Goal: Information Seeking & Learning: Understand process/instructions

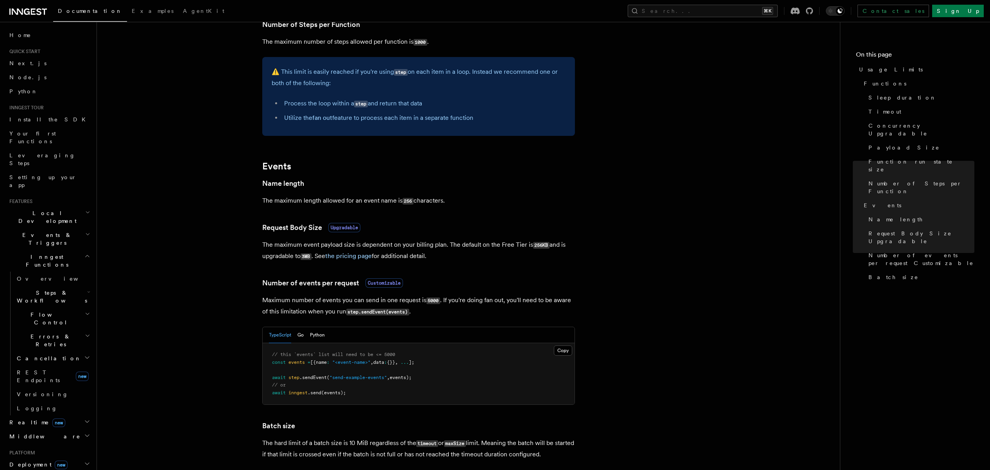
scroll to position [638, 0]
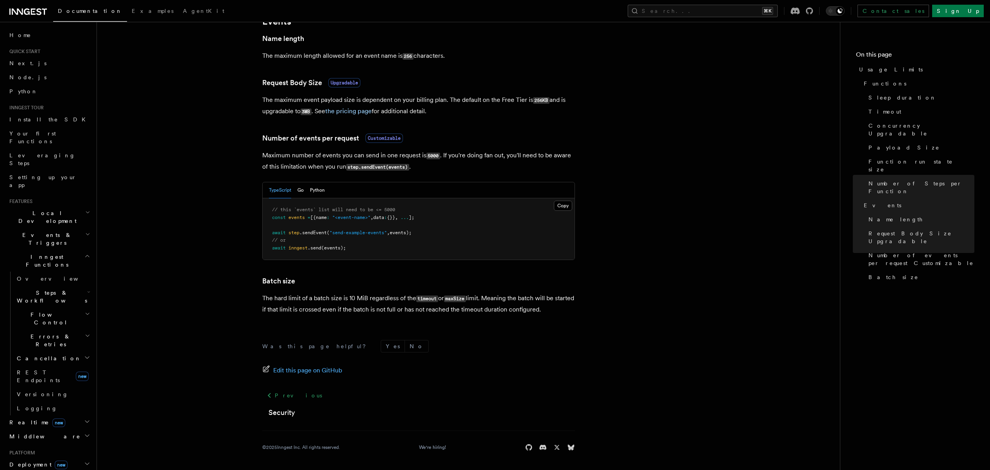
click at [467, 306] on p "The hard limit of a batch size is 10 MiB regardless of the timeout or maxSize l…" at bounding box center [418, 304] width 313 height 22
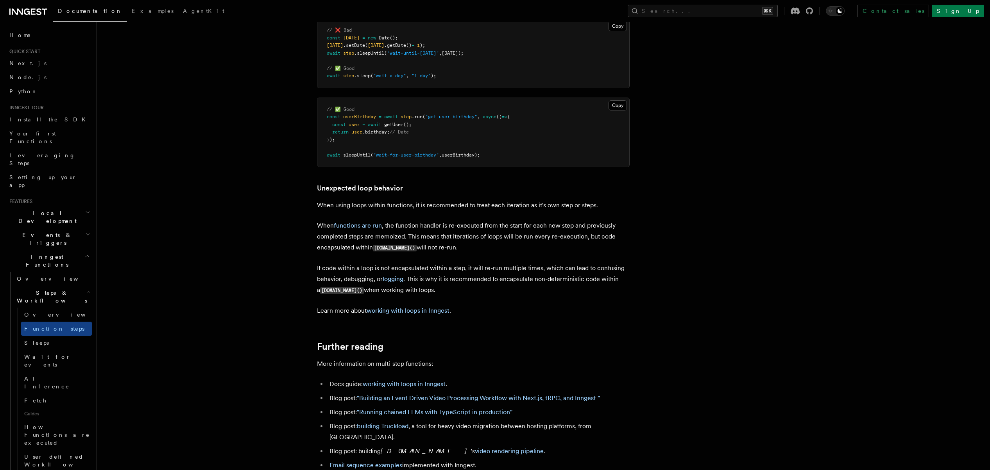
scroll to position [2450, 0]
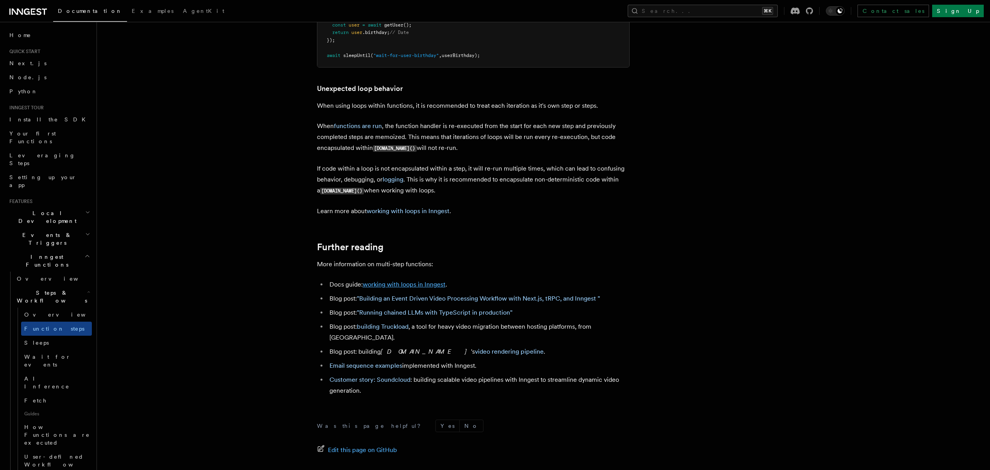
click at [395, 288] on link "working with loops in Inngest" at bounding box center [404, 284] width 83 height 7
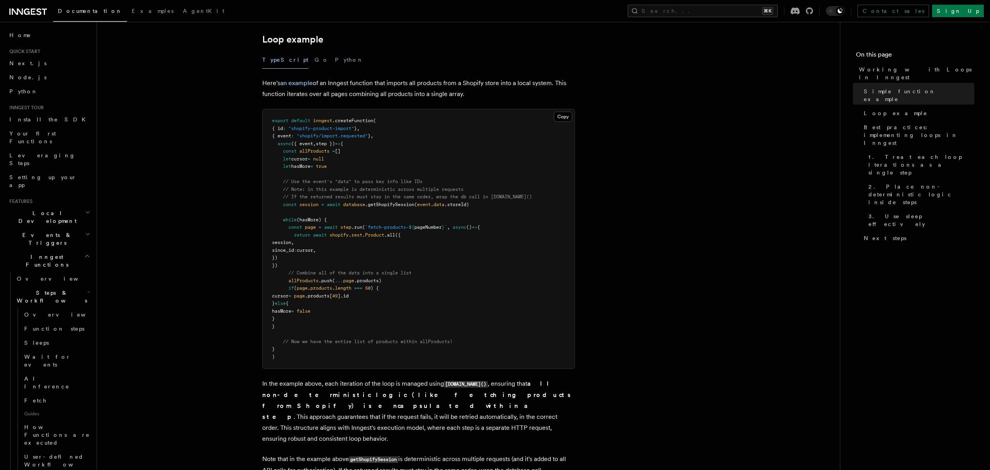
scroll to position [729, 0]
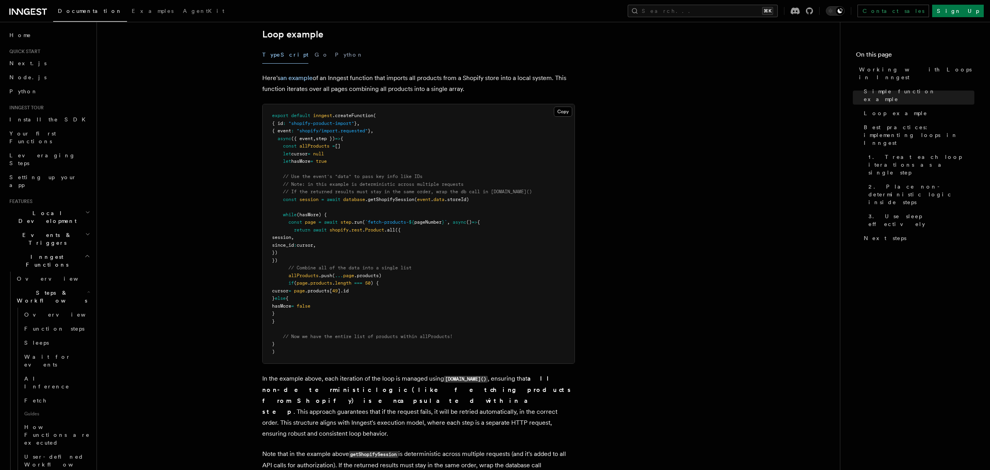
click at [442, 223] on span "pageNumber" at bounding box center [427, 222] width 27 height 5
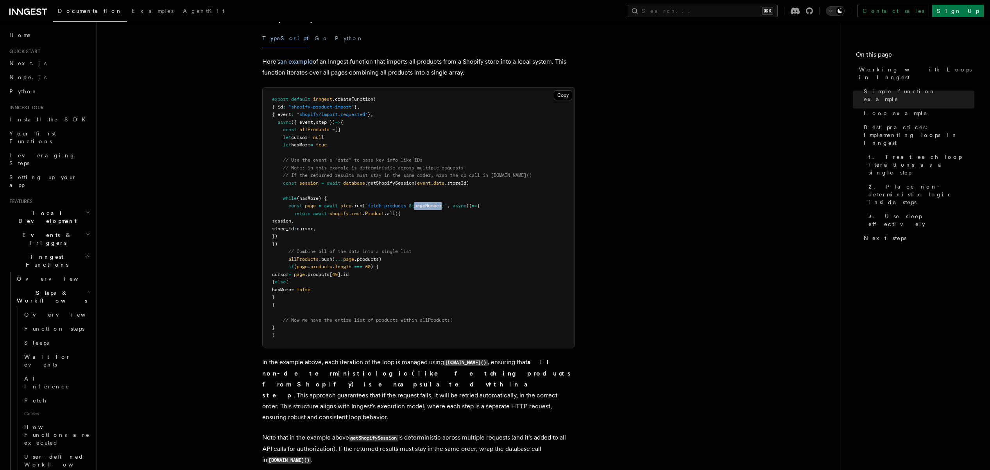
scroll to position [679, 0]
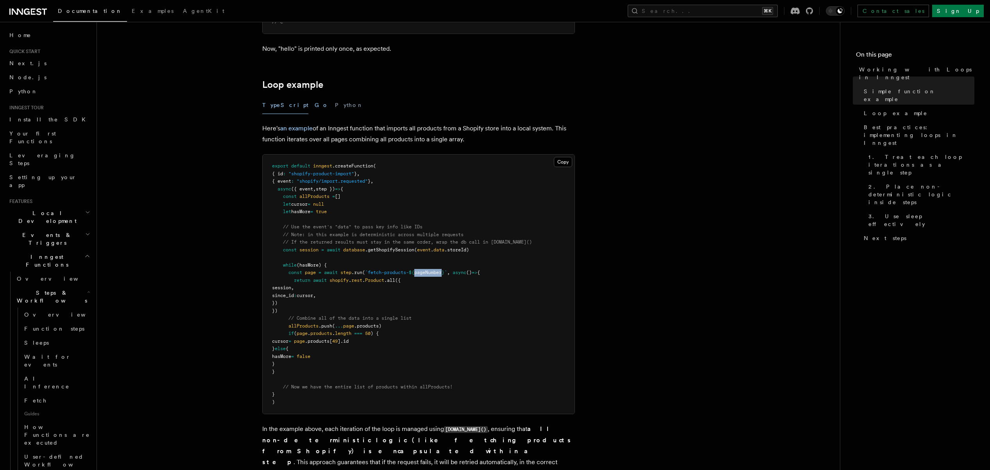
click at [315, 106] on button "Go" at bounding box center [322, 106] width 14 height 18
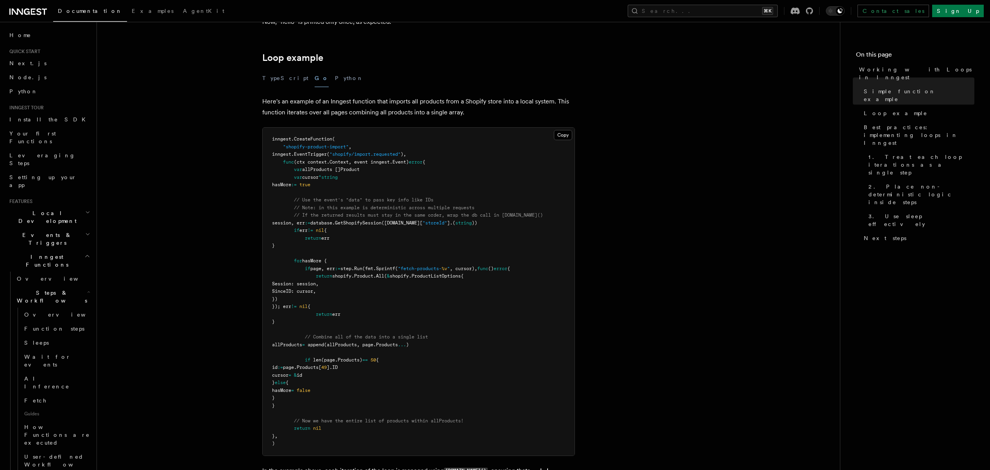
scroll to position [1182, 0]
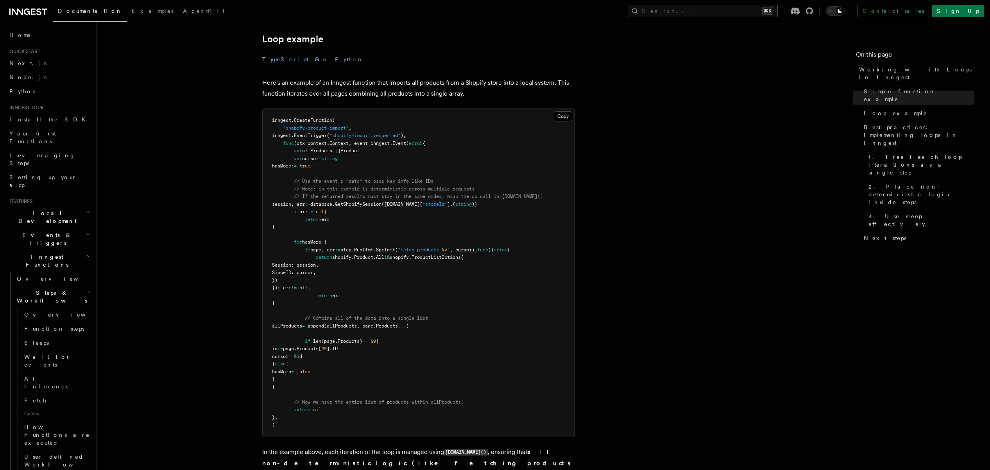
click at [284, 64] on button "TypeScript" at bounding box center [285, 60] width 46 height 18
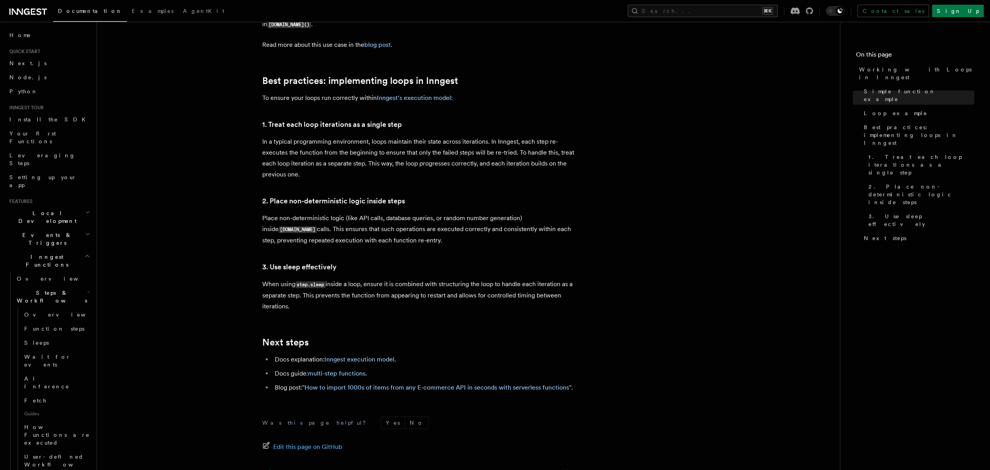
scroll to position [724, 0]
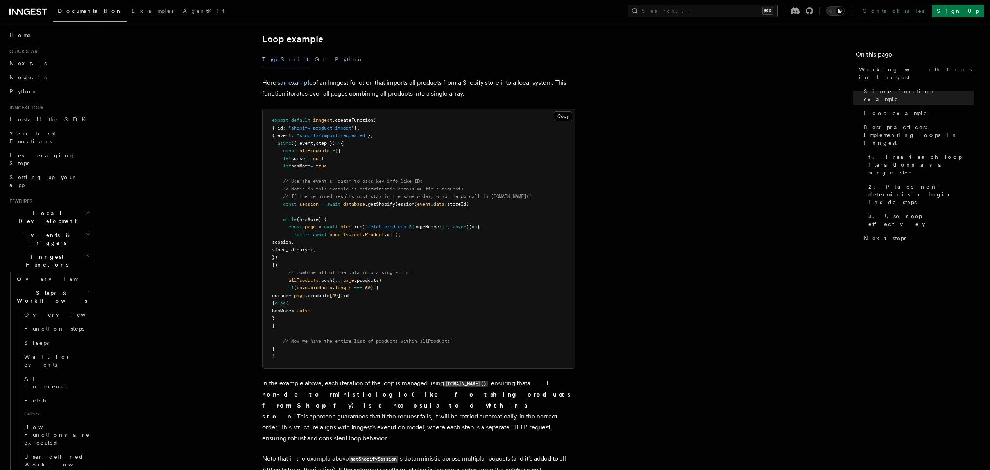
click at [430, 228] on span "pageNumber" at bounding box center [427, 226] width 27 height 5
click at [295, 60] on div "TypeScript Go Python" at bounding box center [418, 60] width 313 height 18
click at [315, 58] on button "Go" at bounding box center [322, 60] width 14 height 18
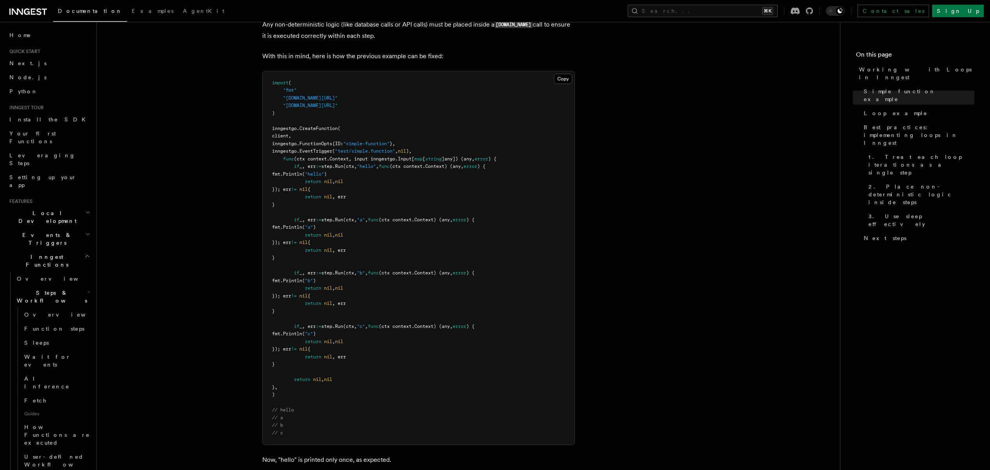
scroll to position [1182, 0]
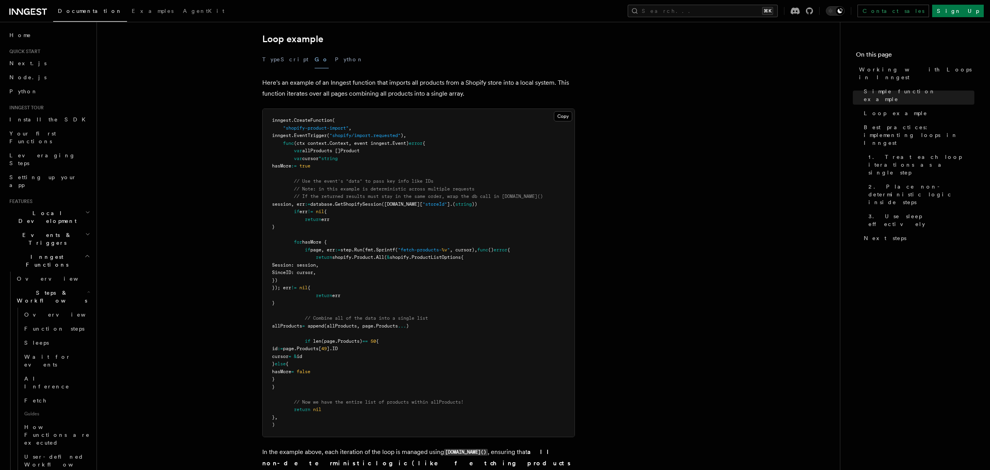
click at [447, 249] on span "%v" at bounding box center [444, 249] width 5 height 5
click at [477, 248] on span ", cursor)," at bounding box center [463, 249] width 27 height 5
click at [335, 57] on button "Python" at bounding box center [349, 60] width 29 height 18
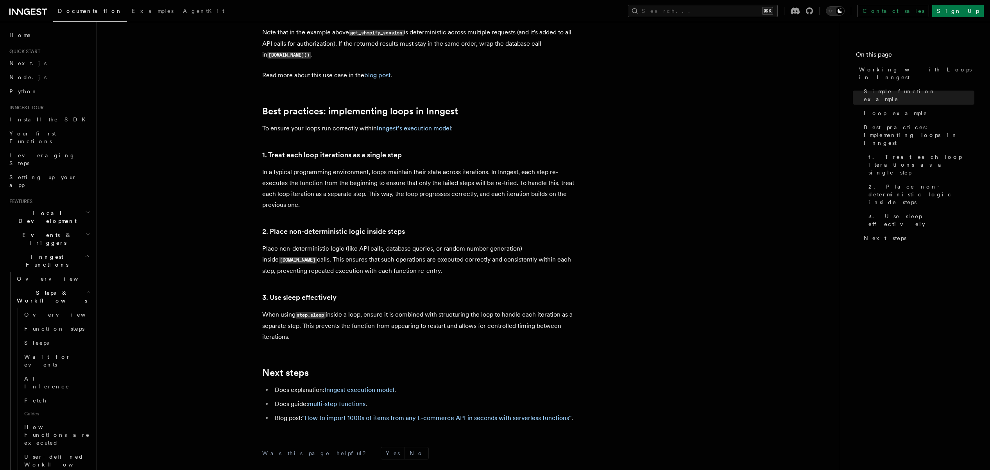
scroll to position [793, 0]
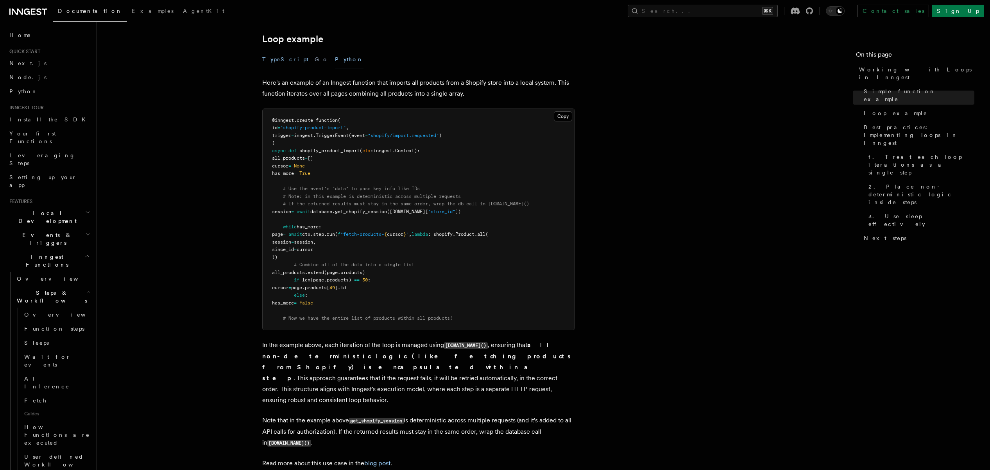
click at [266, 59] on button "TypeScript" at bounding box center [285, 60] width 46 height 18
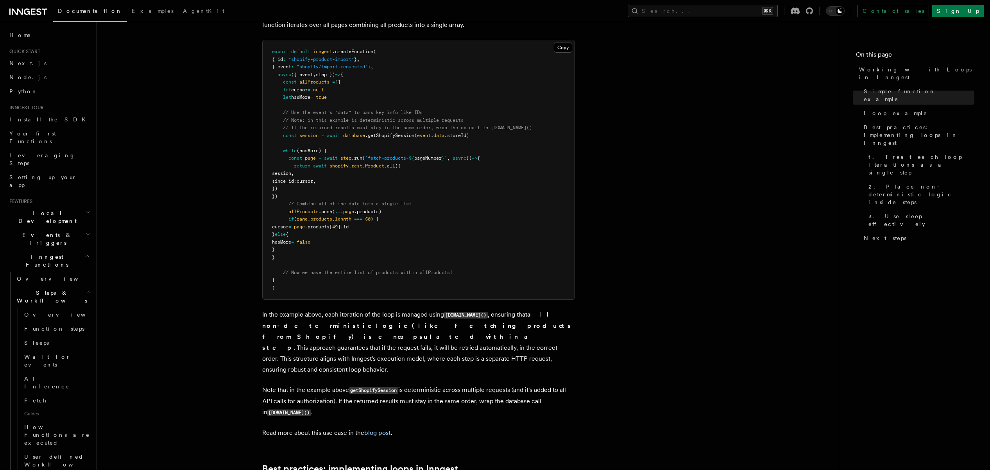
scroll to position [724, 0]
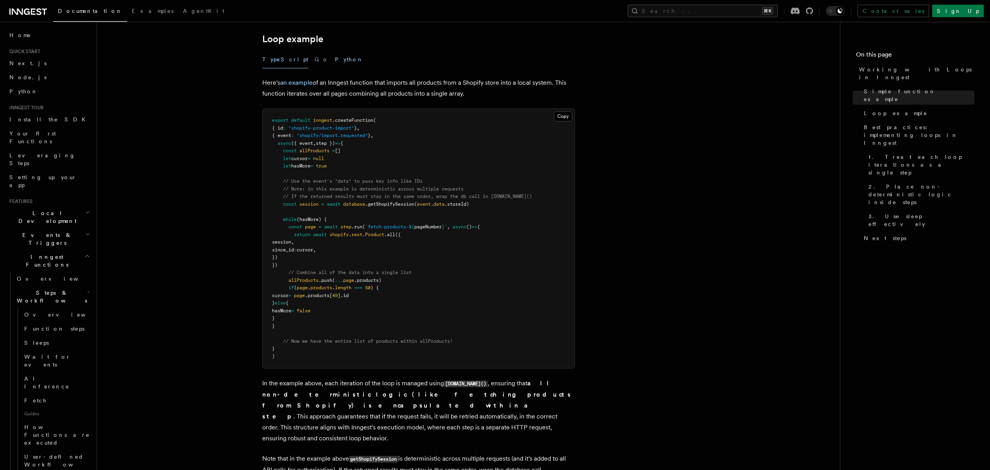
click at [335, 61] on button "Python" at bounding box center [349, 60] width 29 height 18
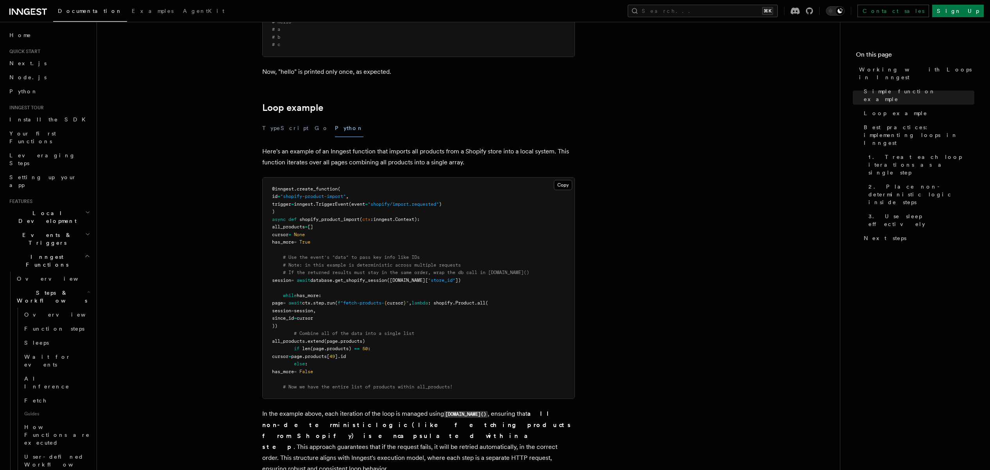
scroll to position [793, 0]
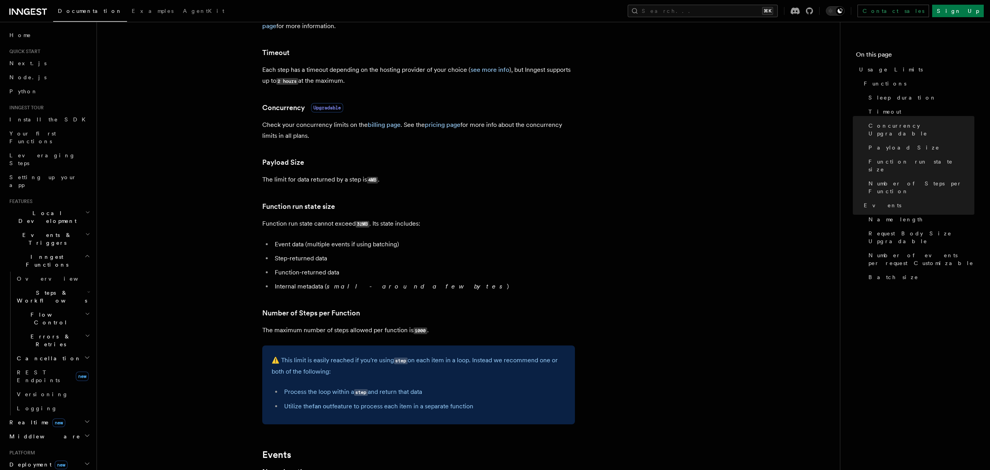
scroll to position [143, 0]
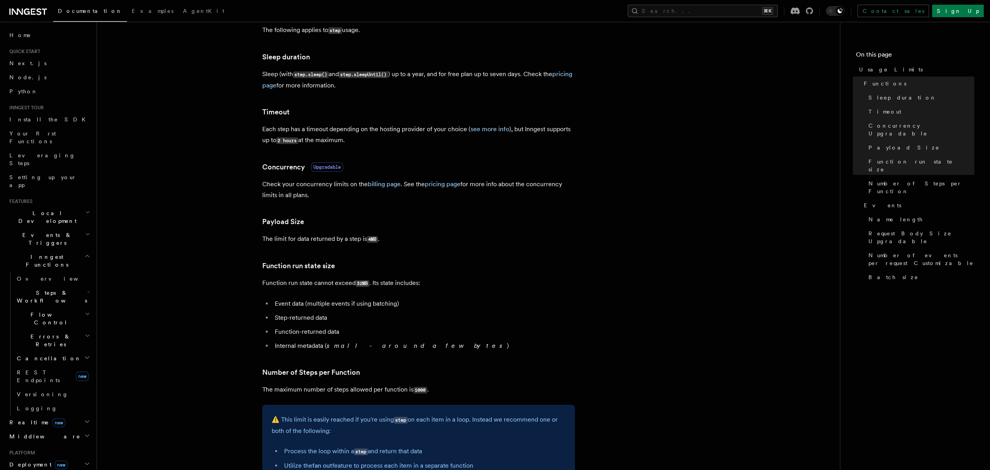
click at [579, 83] on article "Platform Usage Limits We have put some limits on the service to make sure we pr…" at bounding box center [468, 428] width 718 height 1072
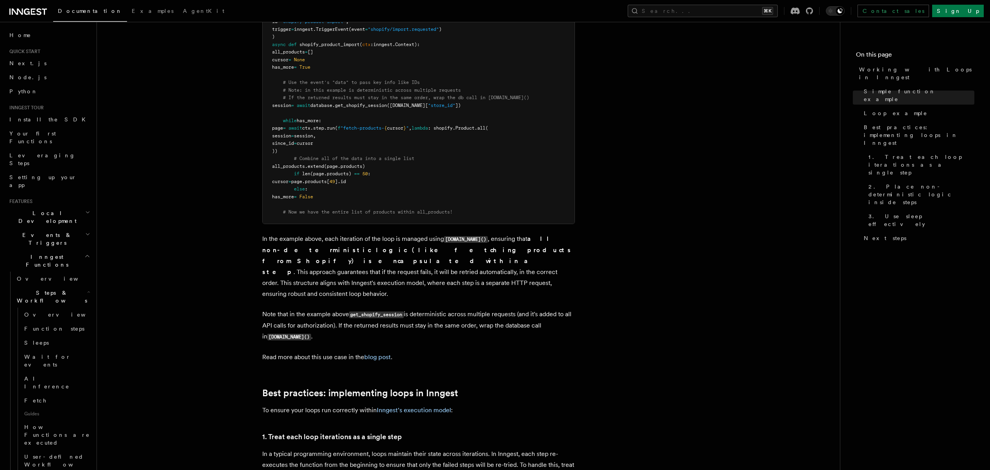
scroll to position [1171, 0]
